Goal: Find specific page/section: Find specific page/section

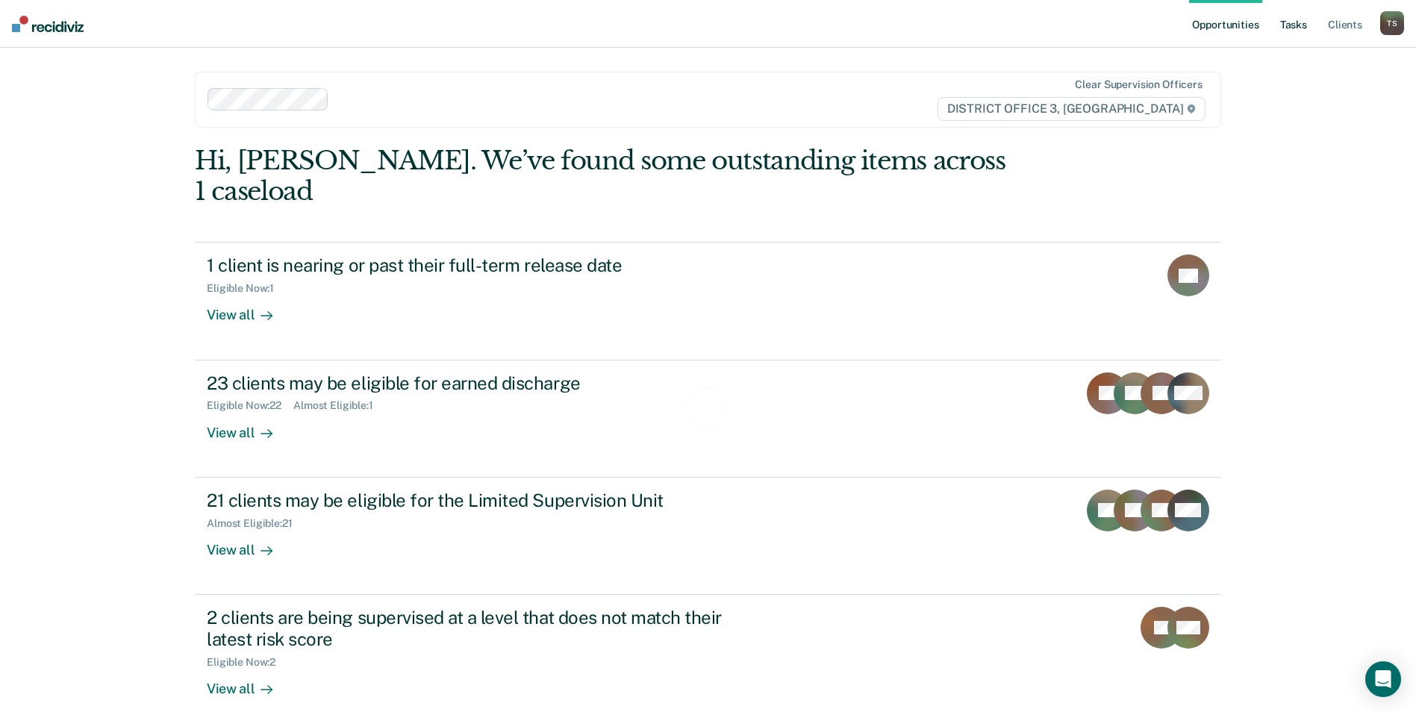
click at [1305, 24] on link "Tasks" at bounding box center [1293, 24] width 33 height 48
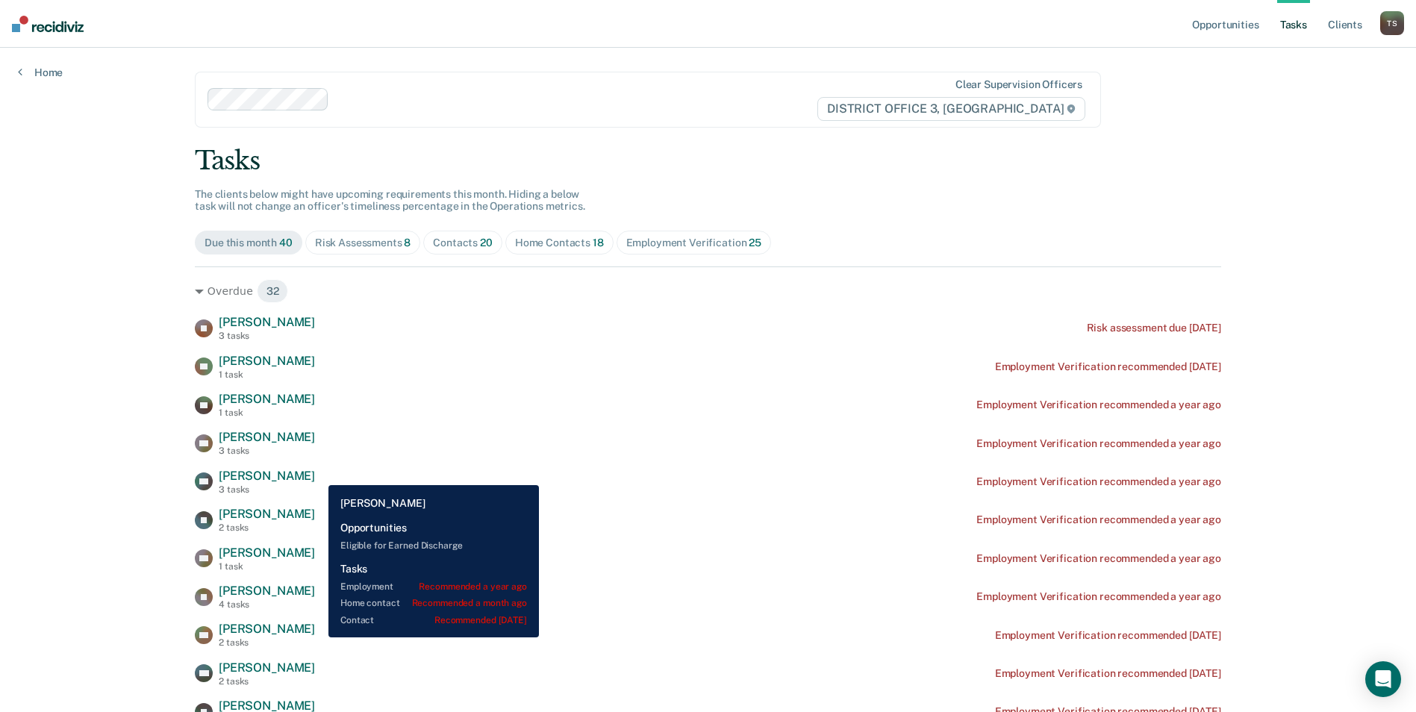
click at [315, 474] on span "[PERSON_NAME]" at bounding box center [267, 476] width 96 height 14
